Goal: Task Accomplishment & Management: Complete application form

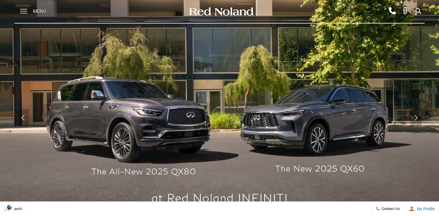
click at [418, 11] on icon at bounding box center [418, 11] width 6 height 0
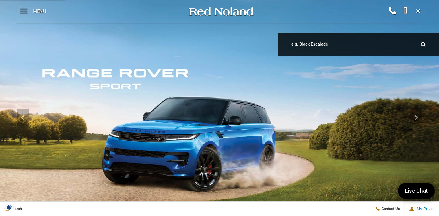
click at [268, 95] on img at bounding box center [219, 117] width 439 height 247
drag, startPoint x: 416, startPoint y: 189, endPoint x: 412, endPoint y: 188, distance: 3.3
click at [416, 189] on span "Live Chat" at bounding box center [416, 191] width 29 height 8
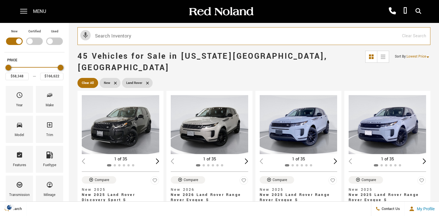
click at [167, 36] on input "text" at bounding box center [253, 36] width 353 height 18
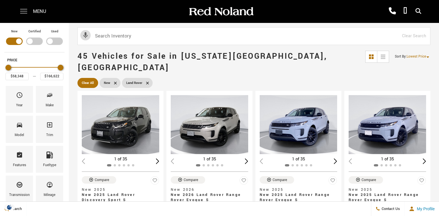
click at [21, 13] on span at bounding box center [23, 11] width 7 height 23
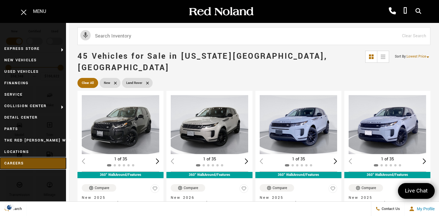
click at [30, 164] on link "Careers" at bounding box center [33, 163] width 66 height 11
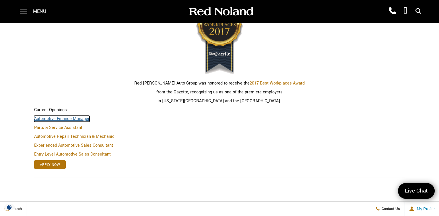
click at [71, 119] on link "Automotive Finance Manager" at bounding box center [61, 119] width 55 height 6
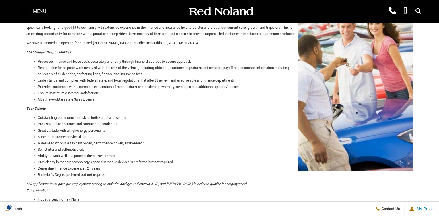
scroll to position [196, 0]
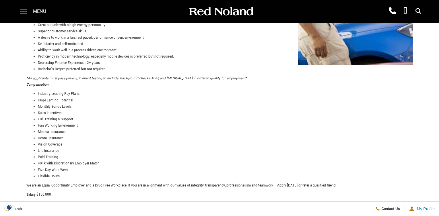
click at [43, 210] on link "Apply Now" at bounding box center [42, 214] width 32 height 9
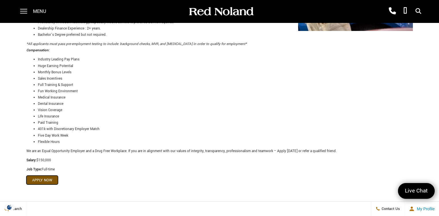
scroll to position [0, 0]
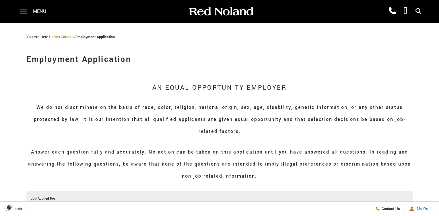
click at [120, 204] on input "Job Applied For" at bounding box center [220, 209] width 378 height 10
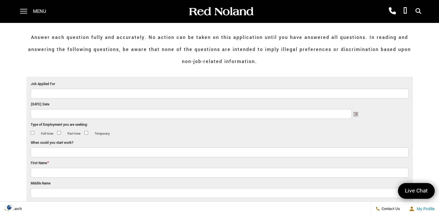
type input "f"
click at [121, 95] on input "Job Applied For" at bounding box center [220, 94] width 378 height 10
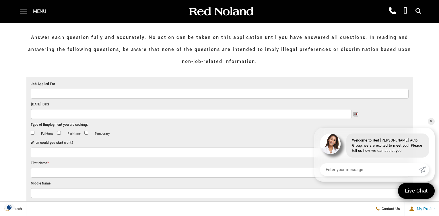
type input "f"
click at [71, 92] on input "Job Applied For" at bounding box center [220, 94] width 378 height 10
type input "f"
type input "FINANCE MANAGER"
click at [71, 114] on input "[DATE] Date" at bounding box center [191, 114] width 321 height 10
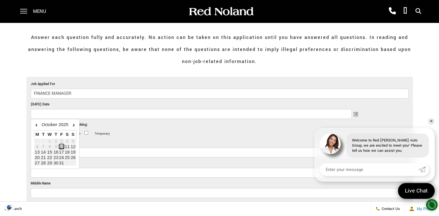
click at [63, 146] on link "10" at bounding box center [61, 146] width 5 height 5
type input "10/10/2025"
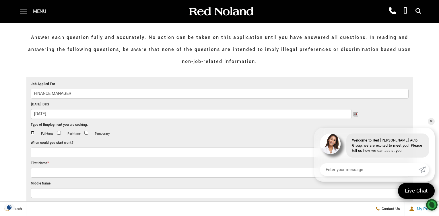
click at [32, 133] on input "Full-time" at bounding box center [33, 133] width 4 height 4
checkbox input "true"
click at [59, 156] on input "When could you start work?" at bounding box center [220, 153] width 378 height 10
type input "ASAP"
click at [58, 174] on input "First Name *" at bounding box center [220, 173] width 378 height 10
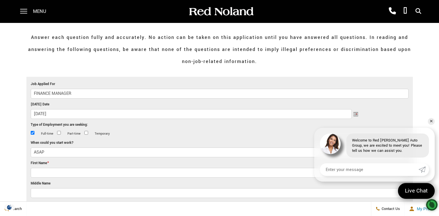
type input "Lawrence"
type input "M"
type input "Ortiz"
type input "629 Orchestra dr"
type input "colorado springs"
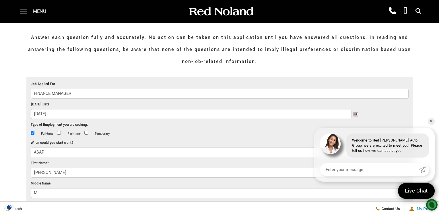
select select "[US_STATE]"
type input "80906"
type input "6027571190"
type input "lmortiz0327@yahoo.com"
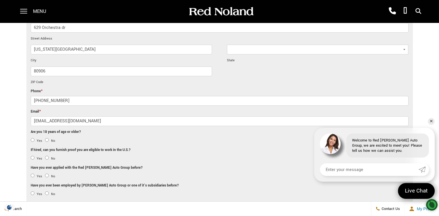
scroll to position [344, 0]
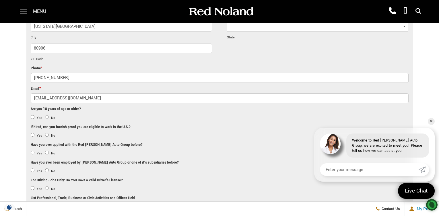
click at [70, 79] on input "(602) 757-1190" at bounding box center [220, 78] width 378 height 10
type input "(719) 425-9209"
click at [145, 64] on span "80906 ZIP Code" at bounding box center [121, 55] width 181 height 22
click at [33, 117] on input "Yes" at bounding box center [33, 117] width 4 height 4
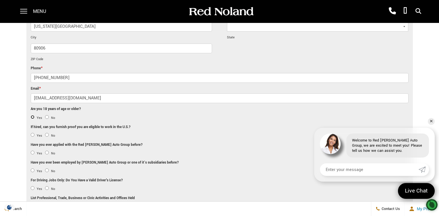
radio input "true"
click at [34, 136] on input "Yes" at bounding box center [33, 135] width 4 height 4
radio input "true"
click at [46, 153] on input "No" at bounding box center [47, 153] width 4 height 4
radio input "true"
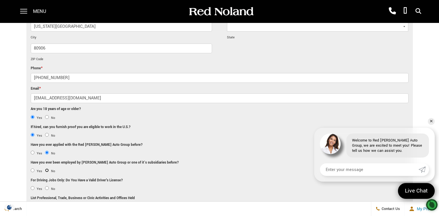
click at [46, 169] on input "No" at bounding box center [47, 171] width 4 height 4
radio input "true"
click at [33, 188] on input "Yes" at bounding box center [33, 188] width 4 height 4
radio input "true"
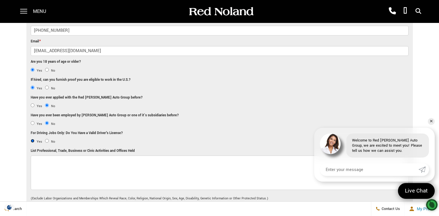
scroll to position [402, 0]
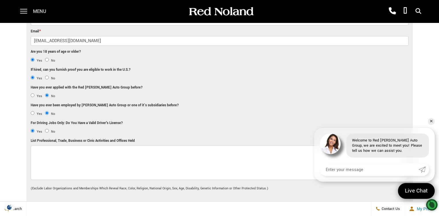
click at [60, 157] on textarea "List Professional, Trade, Business or Civic Activities and Offices Held" at bounding box center [220, 163] width 378 height 34
type textarea "G"
type textarea "Z"
type textarea "g"
type textarea "G"
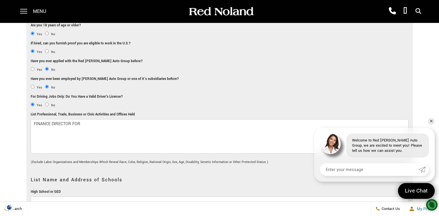
scroll to position [407, 0]
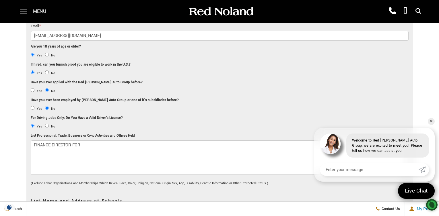
click at [86, 145] on textarea "FINANCE DIRECTOR FOR" at bounding box center [220, 158] width 378 height 34
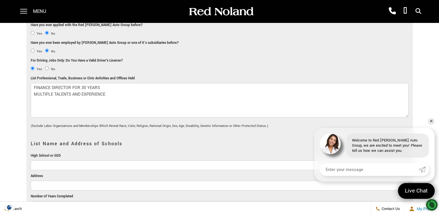
scroll to position [493, 0]
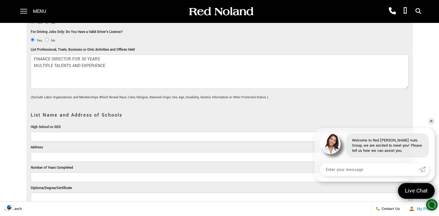
type textarea "FINANCE DIRECTOR FOR 30 YEARS MULTIPLE TALENTS AND EXPERIENCE"
click at [78, 137] on input "High School or GED" at bounding box center [220, 137] width 378 height 10
type input "ELDORADO HIGH SCHOOL"
click at [73, 156] on input "Address" at bounding box center [220, 157] width 378 height 10
type input "1"
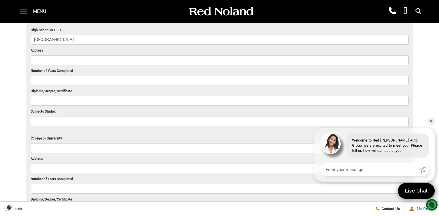
scroll to position [636, 0]
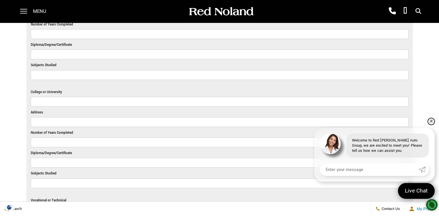
click at [432, 123] on link "✕" at bounding box center [431, 121] width 7 height 7
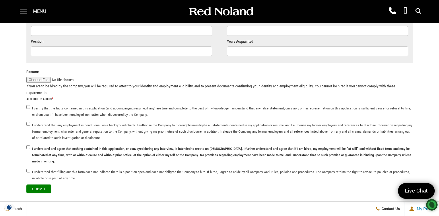
scroll to position [1575, 0]
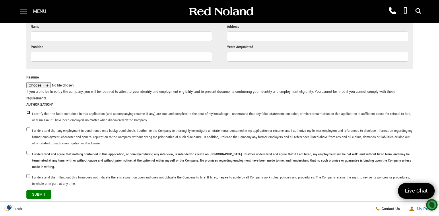
click at [28, 112] on input "I certify that the facts contained in this application (and accompanying resume…" at bounding box center [28, 113] width 4 height 4
checkbox input "true"
click at [30, 130] on input "I understand that any employment is conditioned on a background check. I author…" at bounding box center [28, 130] width 4 height 4
checkbox input "true"
click at [28, 153] on input "I understand and agree that nothing contained in this application, or conveyed …" at bounding box center [28, 153] width 4 height 4
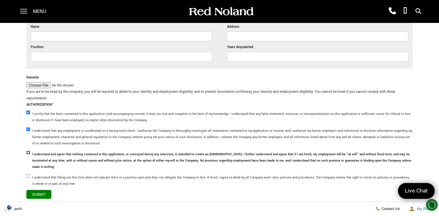
checkbox input "true"
click at [30, 176] on input "I understand that filling out this form does not indicate there is a position o…" at bounding box center [28, 176] width 4 height 4
checkbox input "true"
click at [44, 86] on input "Resume" at bounding box center [60, 85] width 68 height 7
type input "C:\fakepath\LAWRENCE_ORTIZ_Resume_2 OF1.pdf"
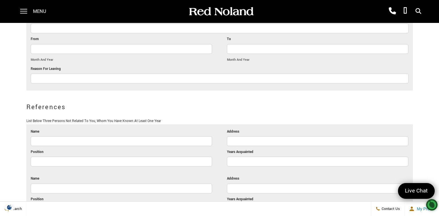
scroll to position [1403, 0]
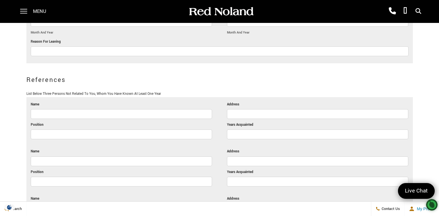
click at [108, 116] on input "Name" at bounding box center [121, 114] width 181 height 10
type input "JAY CARLEY"
click at [101, 132] on input "Position" at bounding box center [121, 135] width 181 height 10
type input "OWNER"
click at [235, 135] on input "Years Acquainted" at bounding box center [317, 135] width 181 height 10
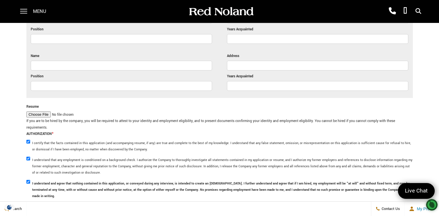
scroll to position [1449, 0]
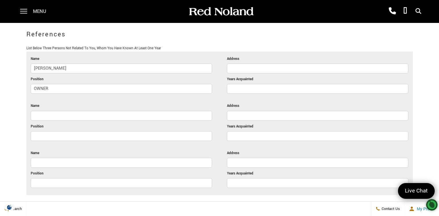
click at [235, 85] on input "Years Acquainted" at bounding box center [317, 89] width 181 height 10
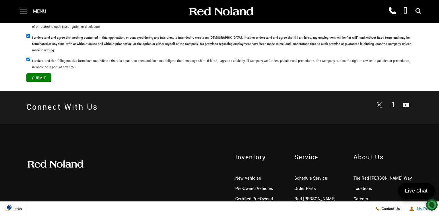
scroll to position [1707, 0]
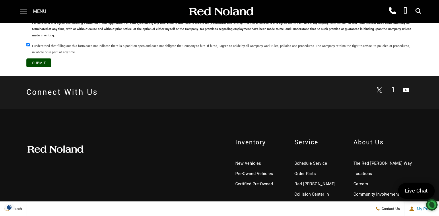
type input "30"
click at [40, 62] on input "Submit" at bounding box center [38, 63] width 25 height 9
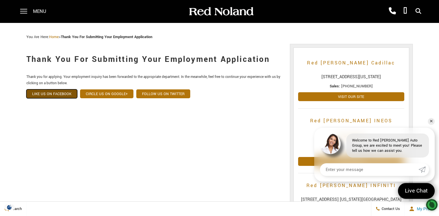
click at [69, 93] on link "Like Us On Facebook" at bounding box center [51, 93] width 51 height 9
